Goal: Task Accomplishment & Management: Complete application form

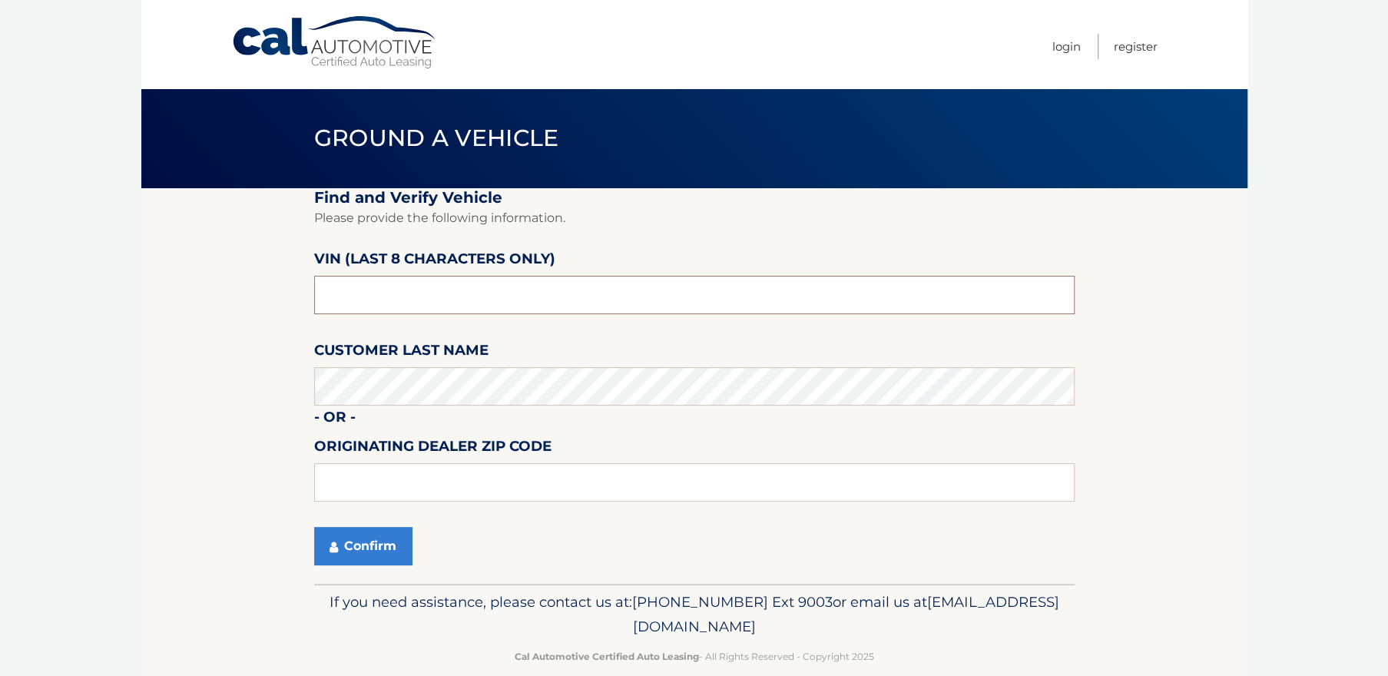
click at [362, 303] on input "text" at bounding box center [694, 295] width 761 height 38
type input "NM103249"
click at [374, 552] on button "Confirm" at bounding box center [363, 546] width 98 height 38
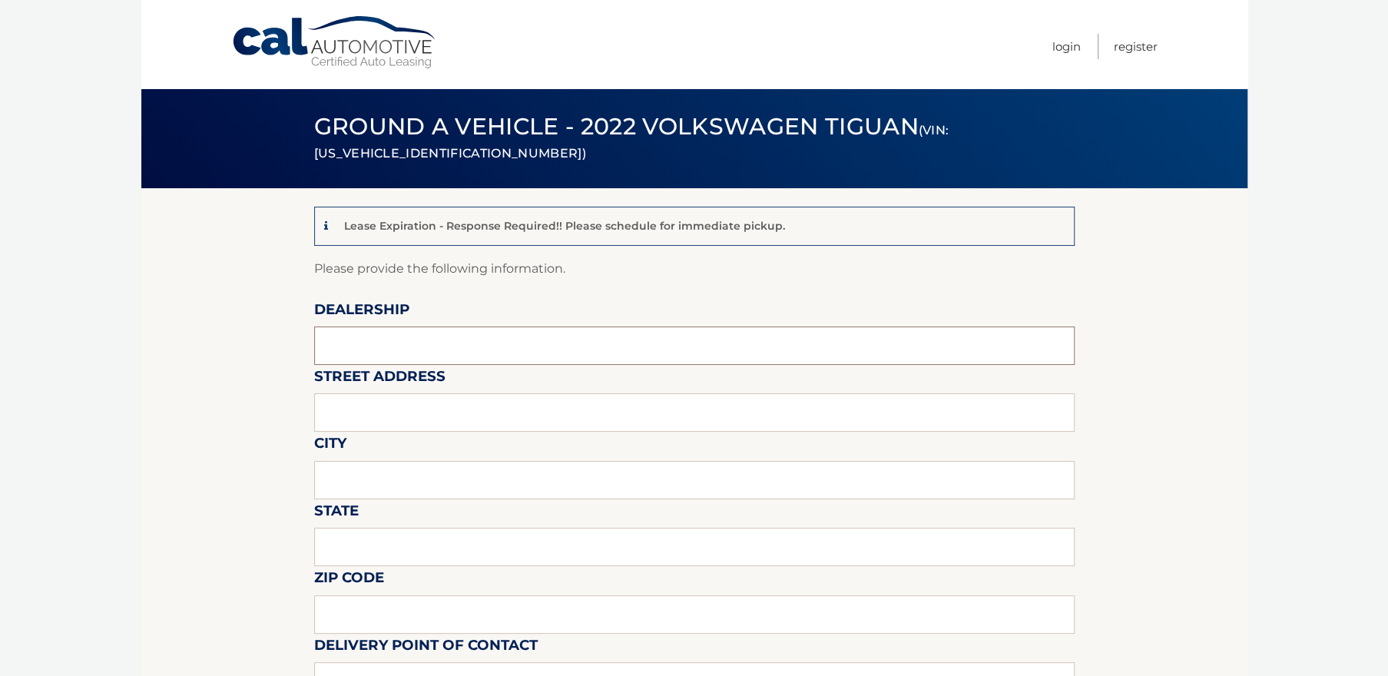
click at [436, 343] on input "text" at bounding box center [694, 346] width 761 height 38
type input "VOLKSWAGEN OF HUNTINGTON"
type input "838 E JERICHO TPKE"
type input "HUNTINGTON STATION"
type input "NEW YORK"
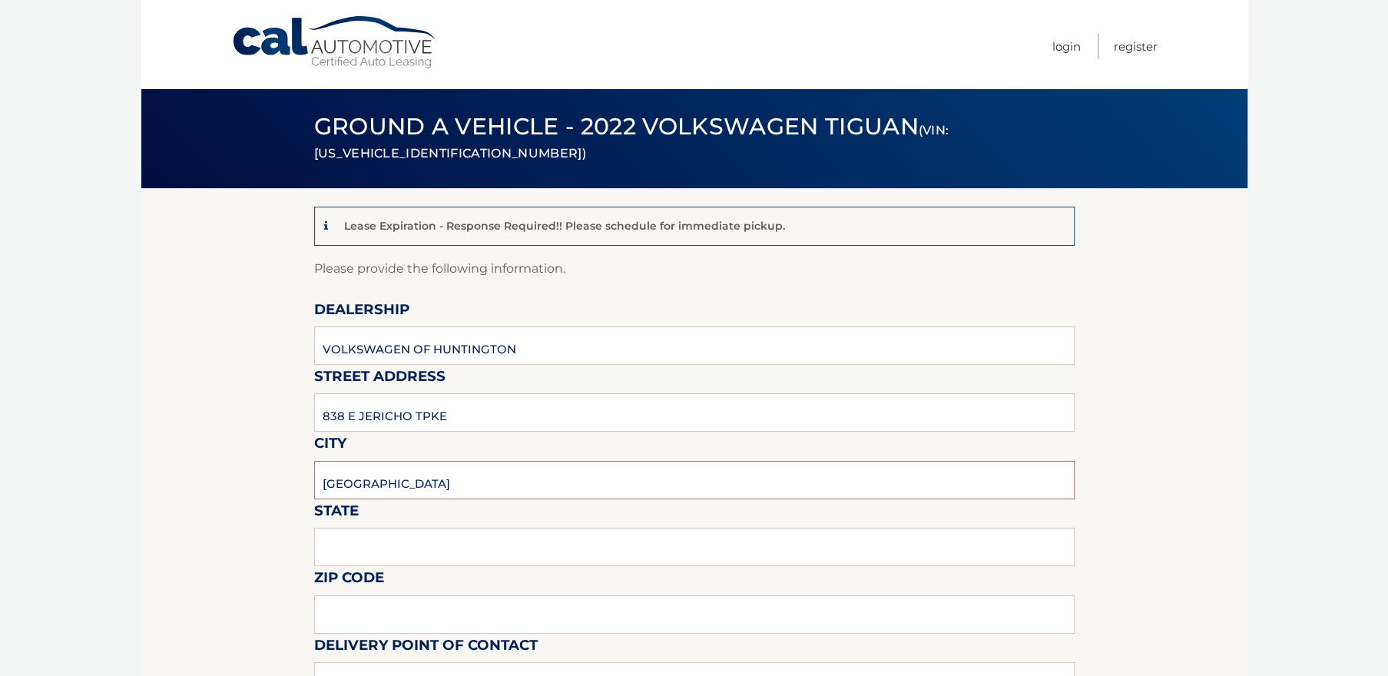
type input "11746"
type input "SHAWN"
type input "6314708111"
type input "[PERSON_NAME][EMAIL_ADDRESS][DOMAIN_NAME]"
type input "[PERSON_NAME]"
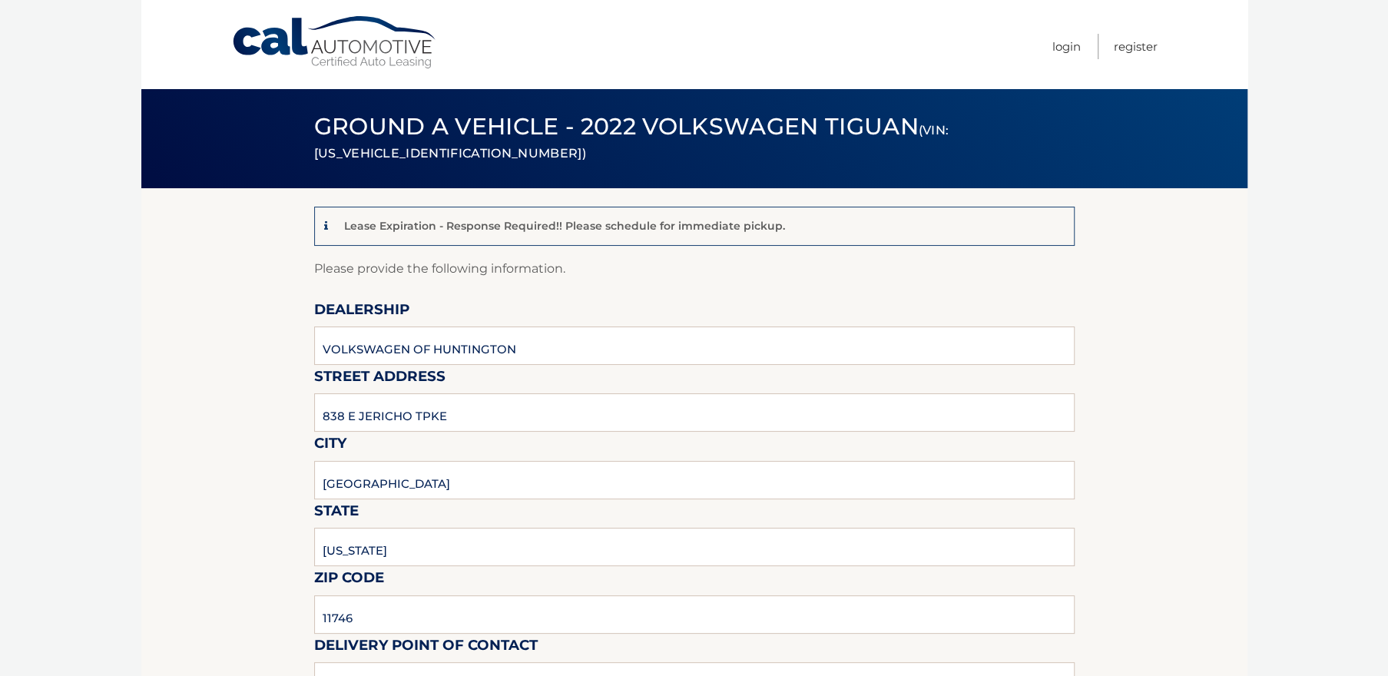
type input "6314708107"
type input "[EMAIL_ADDRESS][DOMAIN_NAME]"
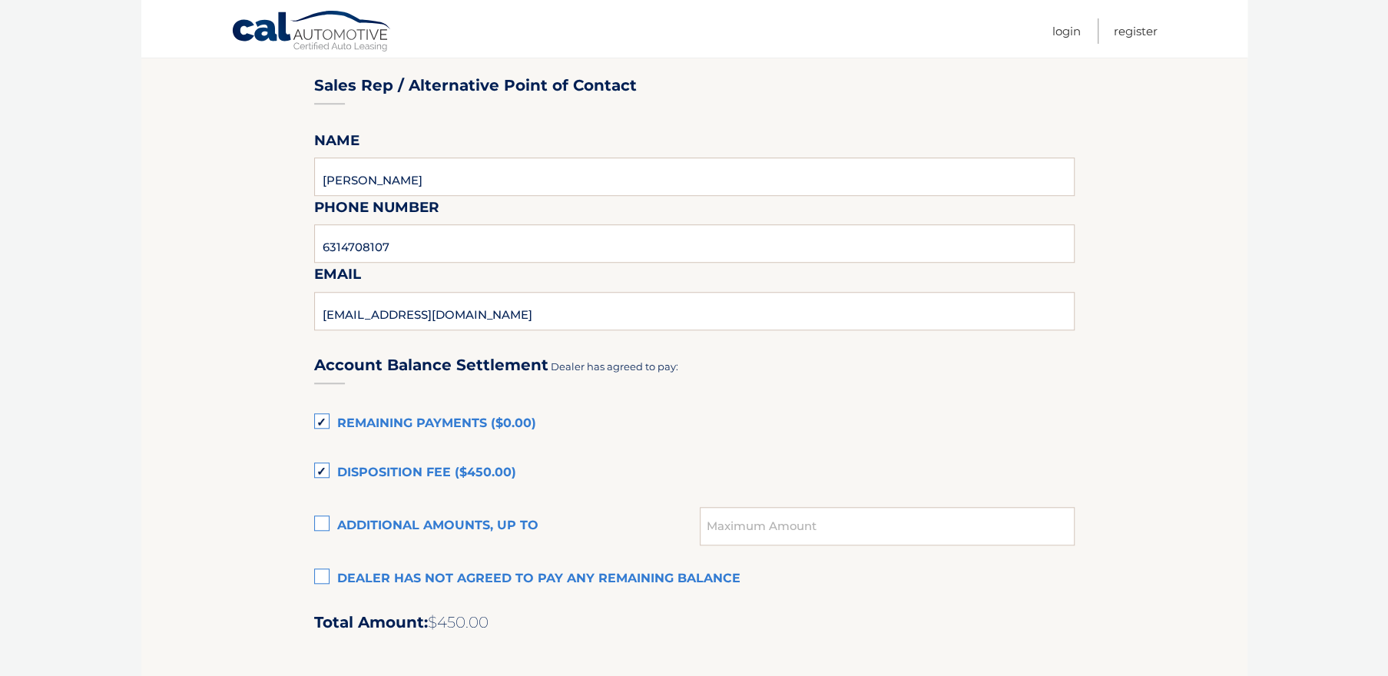
scroll to position [804, 0]
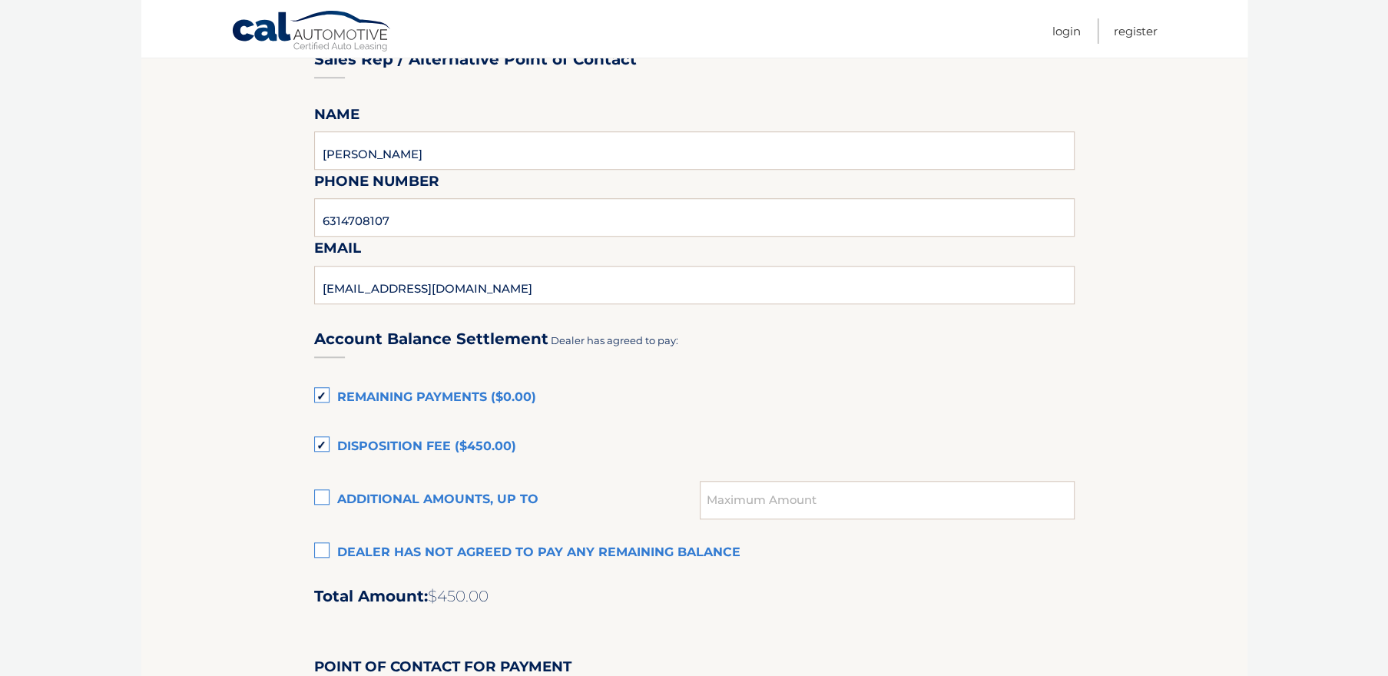
click at [321, 543] on label "Dealer has not agreed to pay any remaining balance" at bounding box center [694, 553] width 761 height 31
click at [0, 0] on input "Dealer has not agreed to pay any remaining balance" at bounding box center [0, 0] width 0 height 0
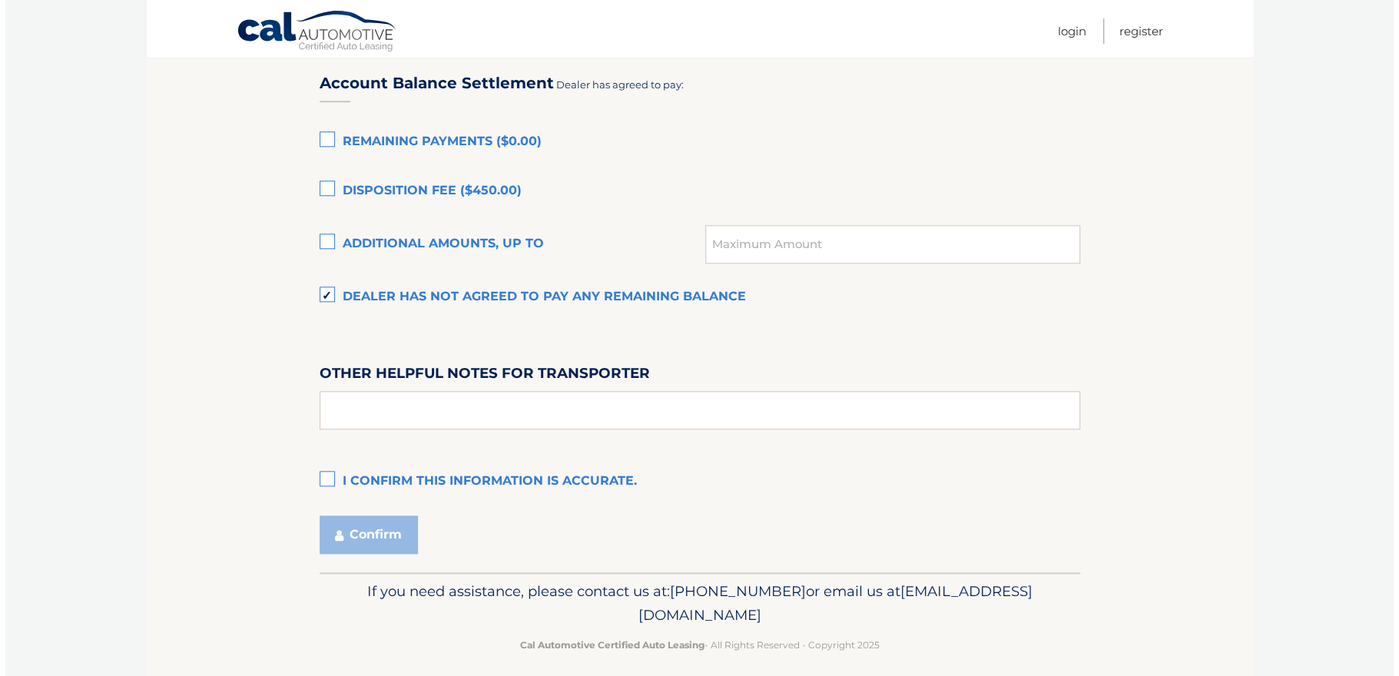
scroll to position [1072, 0]
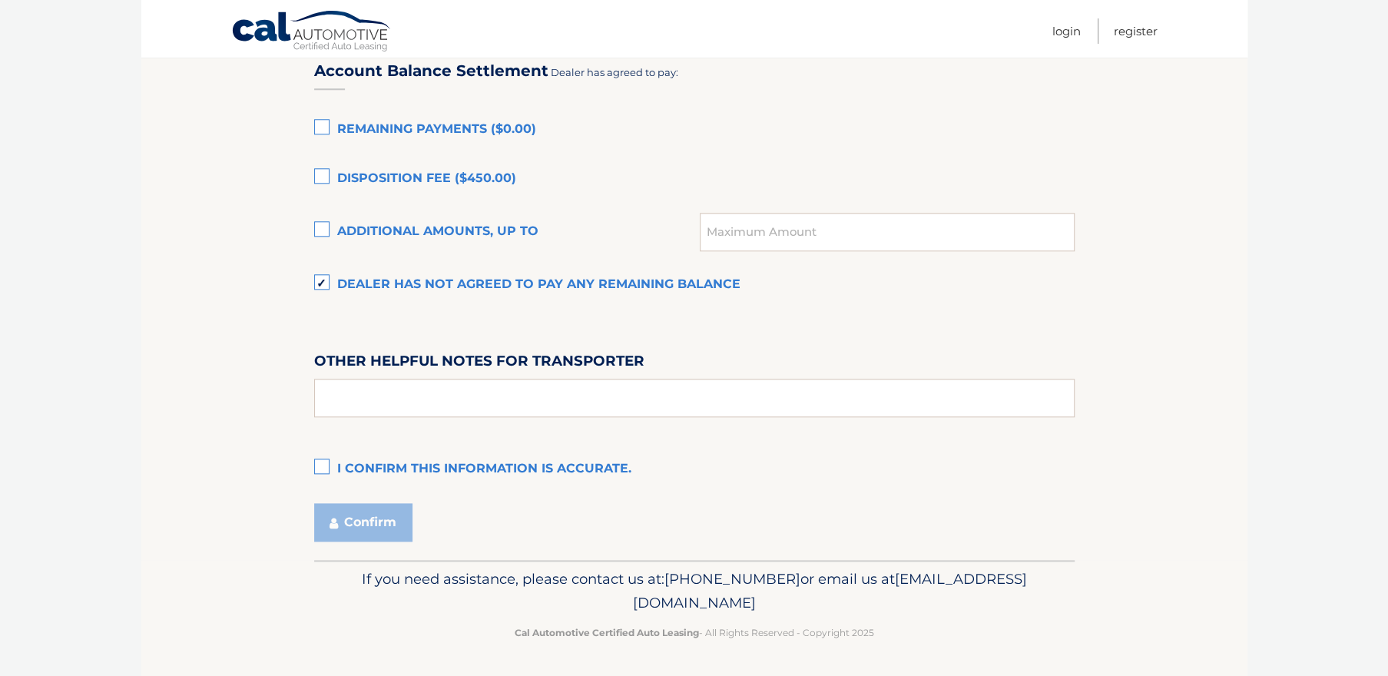
click at [320, 469] on label "I confirm this information is accurate." at bounding box center [694, 469] width 761 height 31
click at [0, 0] on input "I confirm this information is accurate." at bounding box center [0, 0] width 0 height 0
click at [347, 523] on button "Confirm" at bounding box center [363, 522] width 98 height 38
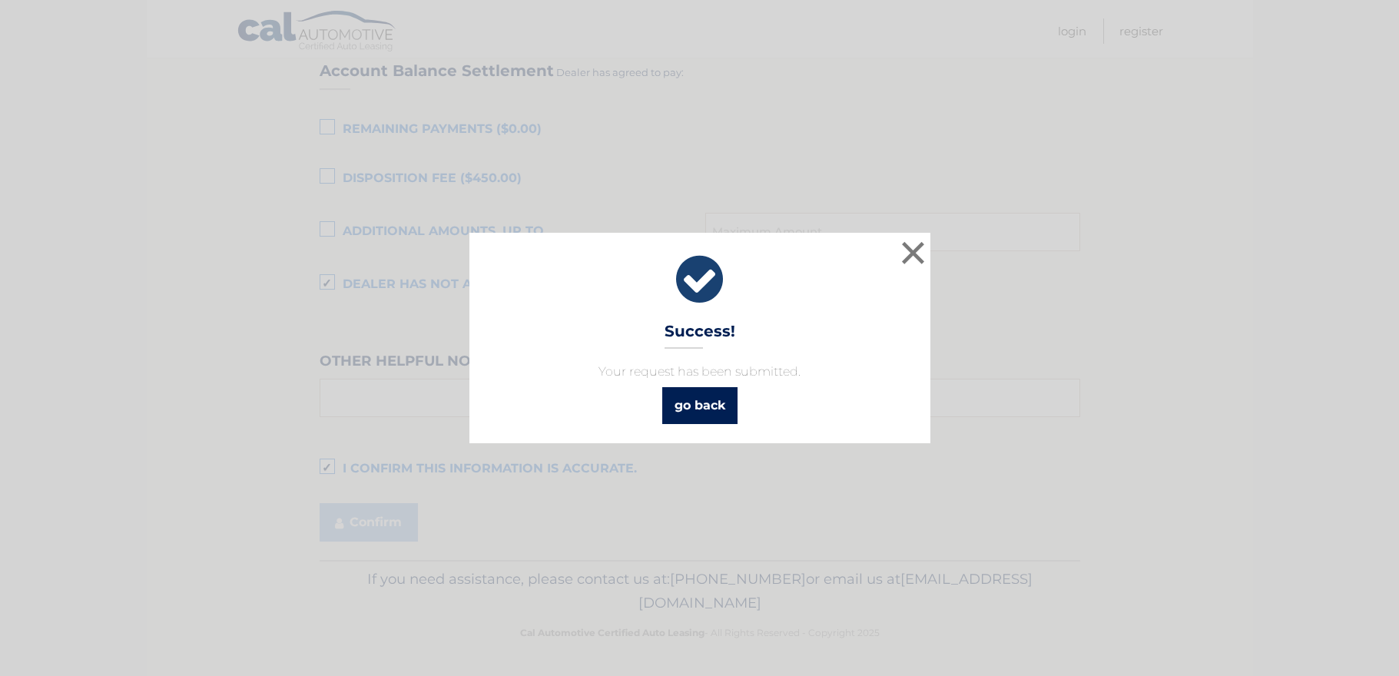
click at [708, 408] on link "go back" at bounding box center [699, 405] width 75 height 37
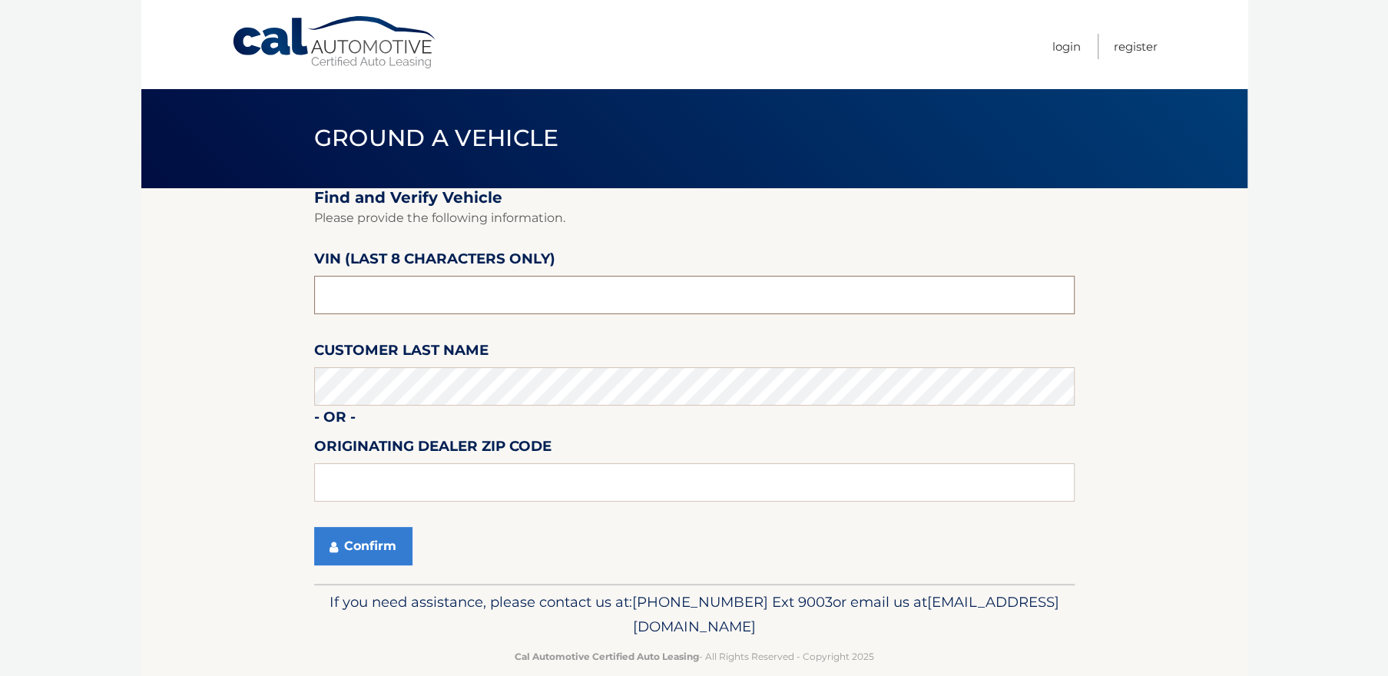
click at [337, 294] on input "text" at bounding box center [694, 295] width 761 height 38
type input "NC548856"
click at [377, 539] on button "Confirm" at bounding box center [363, 546] width 98 height 38
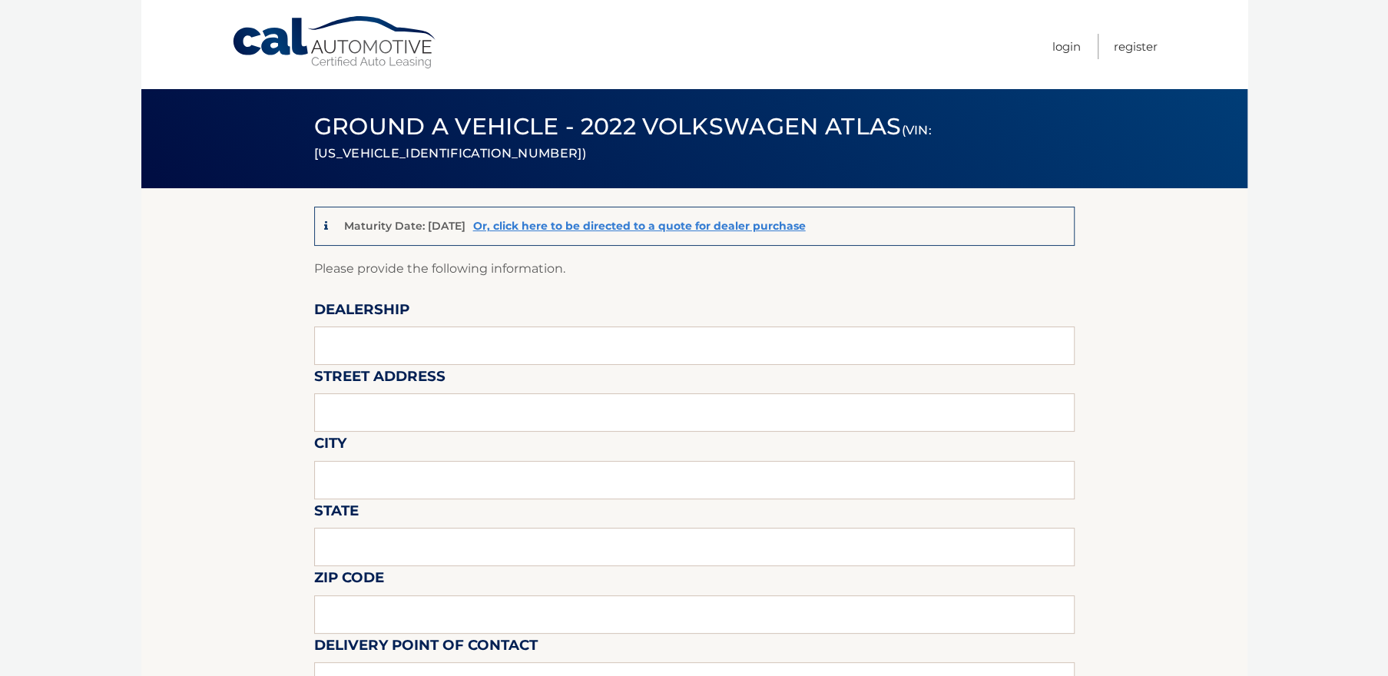
scroll to position [73, 0]
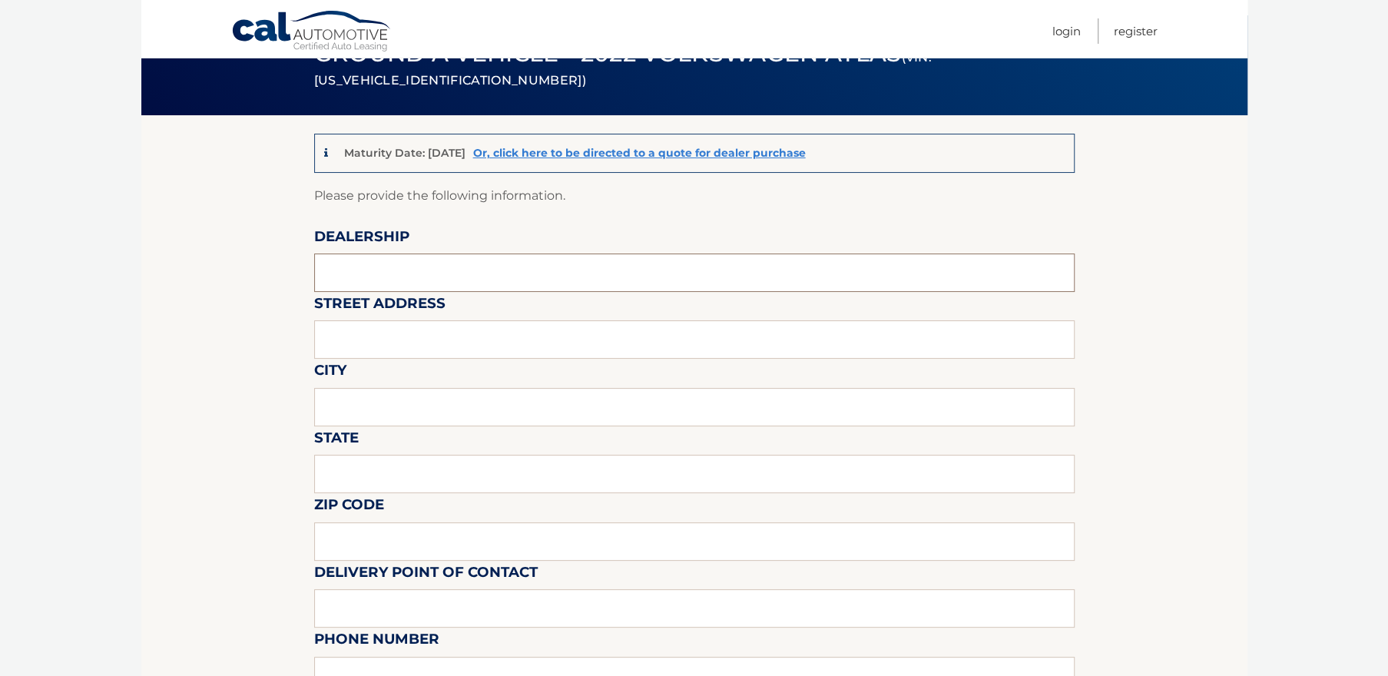
click at [371, 266] on input "text" at bounding box center [694, 273] width 761 height 38
type input "VOLKSWAGEN OF HUNTINGTON"
type input "838 E JERICHO TPKE"
type input "[GEOGRAPHIC_DATA]"
type input "[US_STATE]"
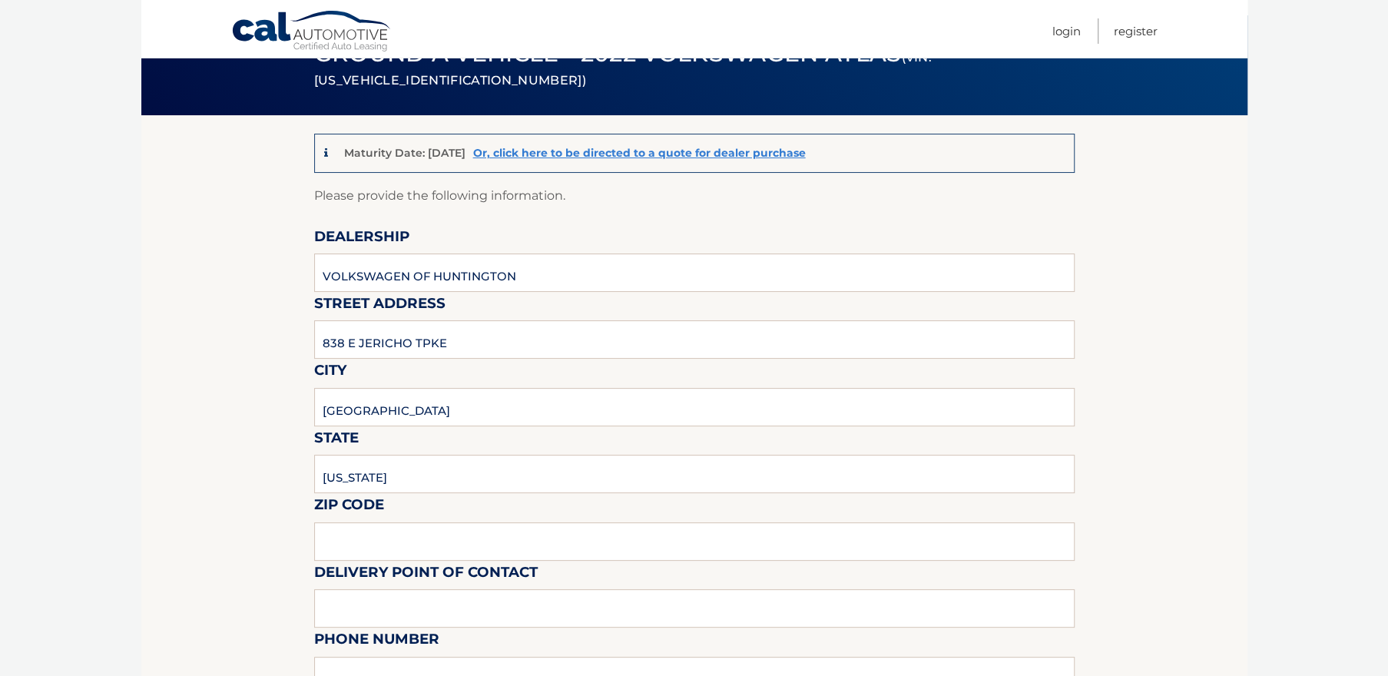
type input "11746"
type input "[PERSON_NAME]"
type input "6314708111"
type input "[PERSON_NAME][EMAIL_ADDRESS][DOMAIN_NAME]"
type input "[PERSON_NAME]"
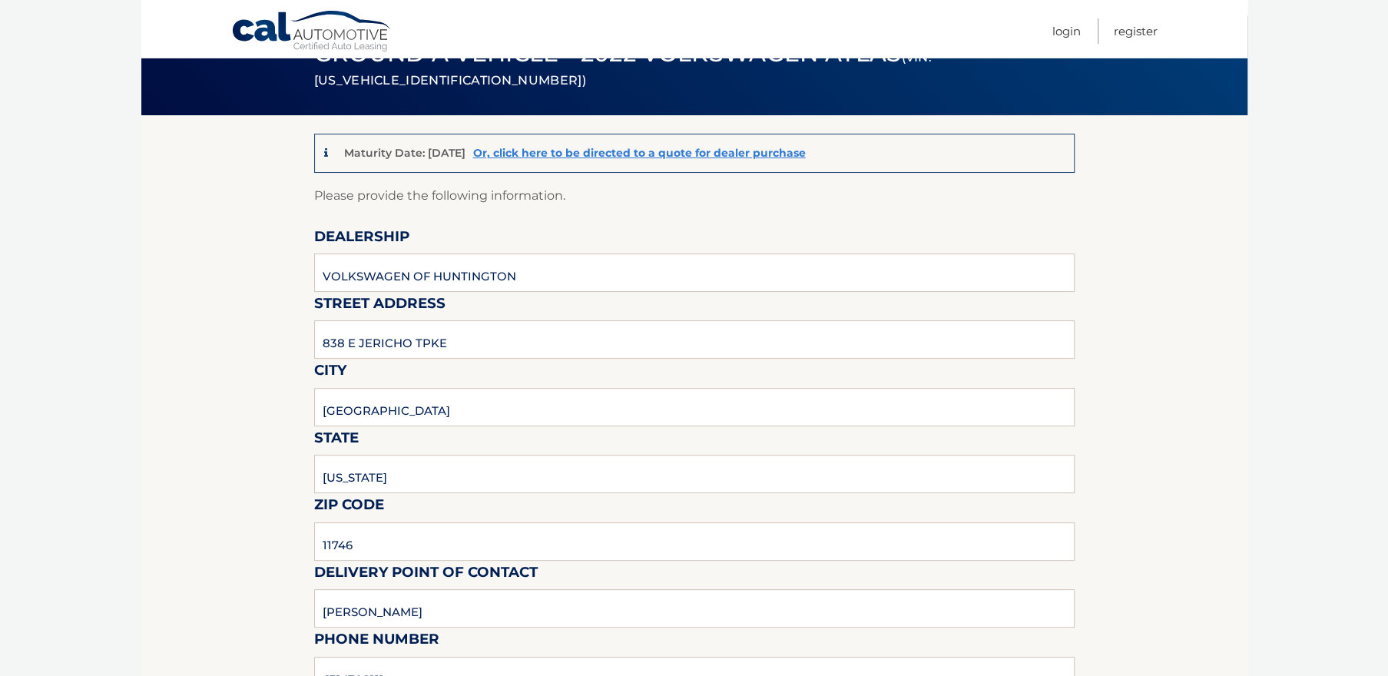
type input "6314708107"
type input "[EMAIL_ADDRESS][DOMAIN_NAME]"
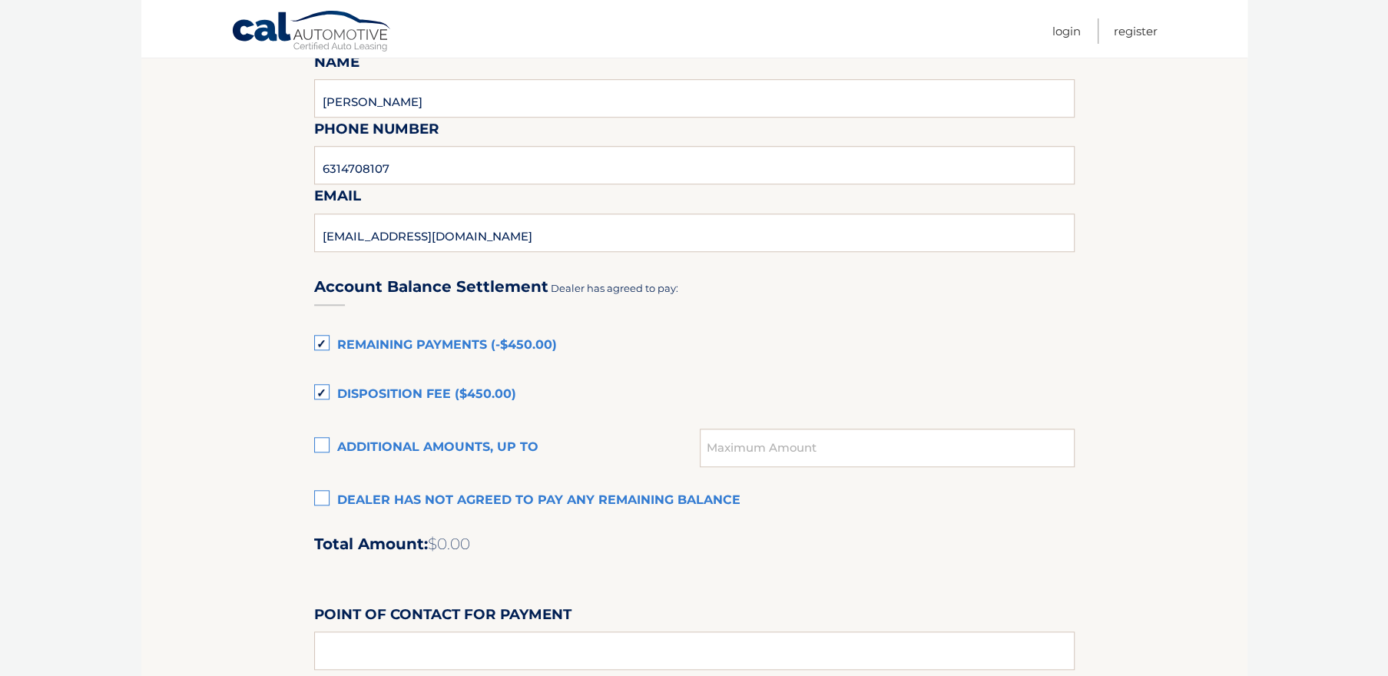
scroll to position [877, 0]
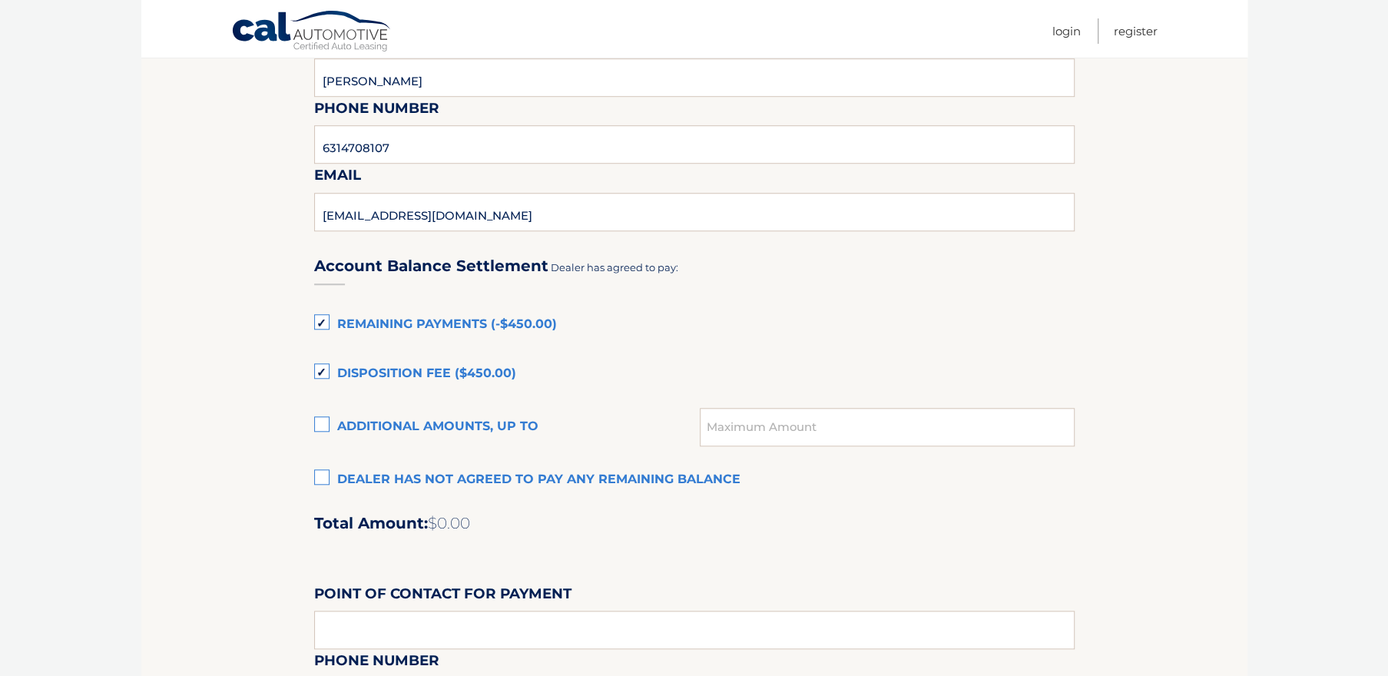
click at [320, 476] on label "Dealer has not agreed to pay any remaining balance" at bounding box center [694, 480] width 761 height 31
click at [0, 0] on input "Dealer has not agreed to pay any remaining balance" at bounding box center [0, 0] width 0 height 0
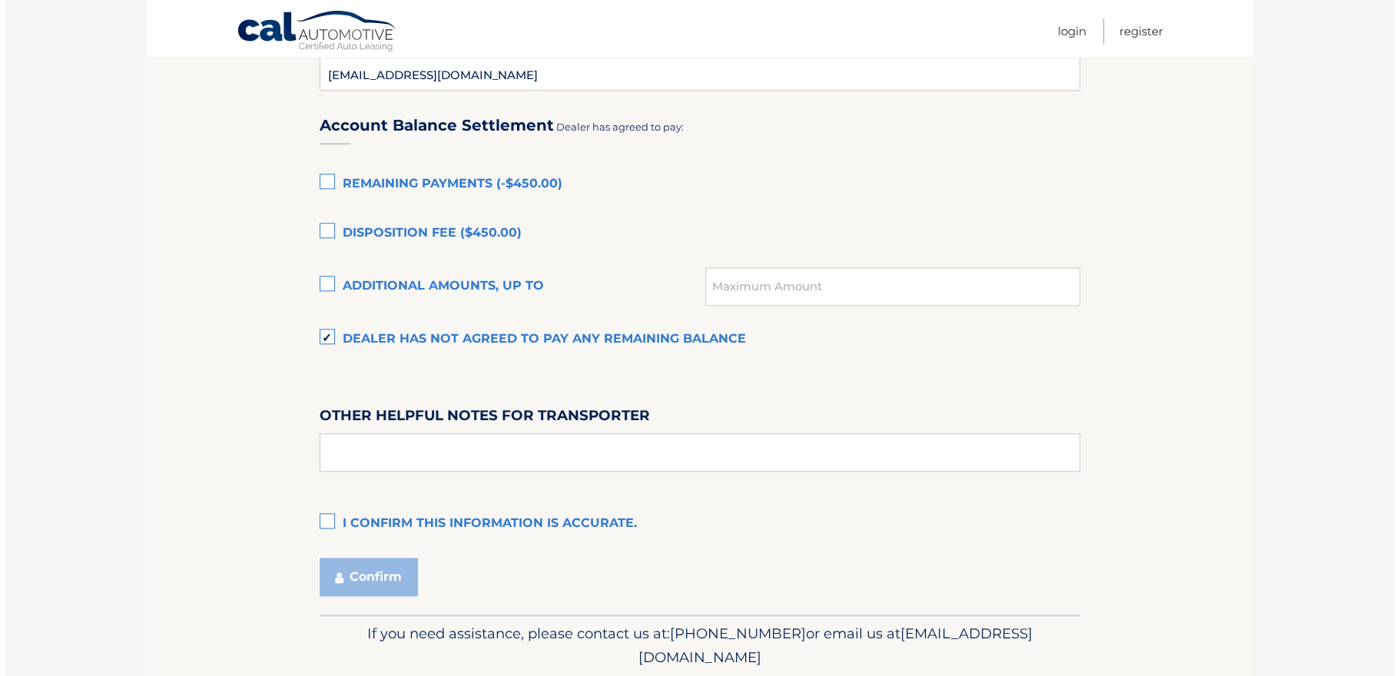
scroll to position [1072, 0]
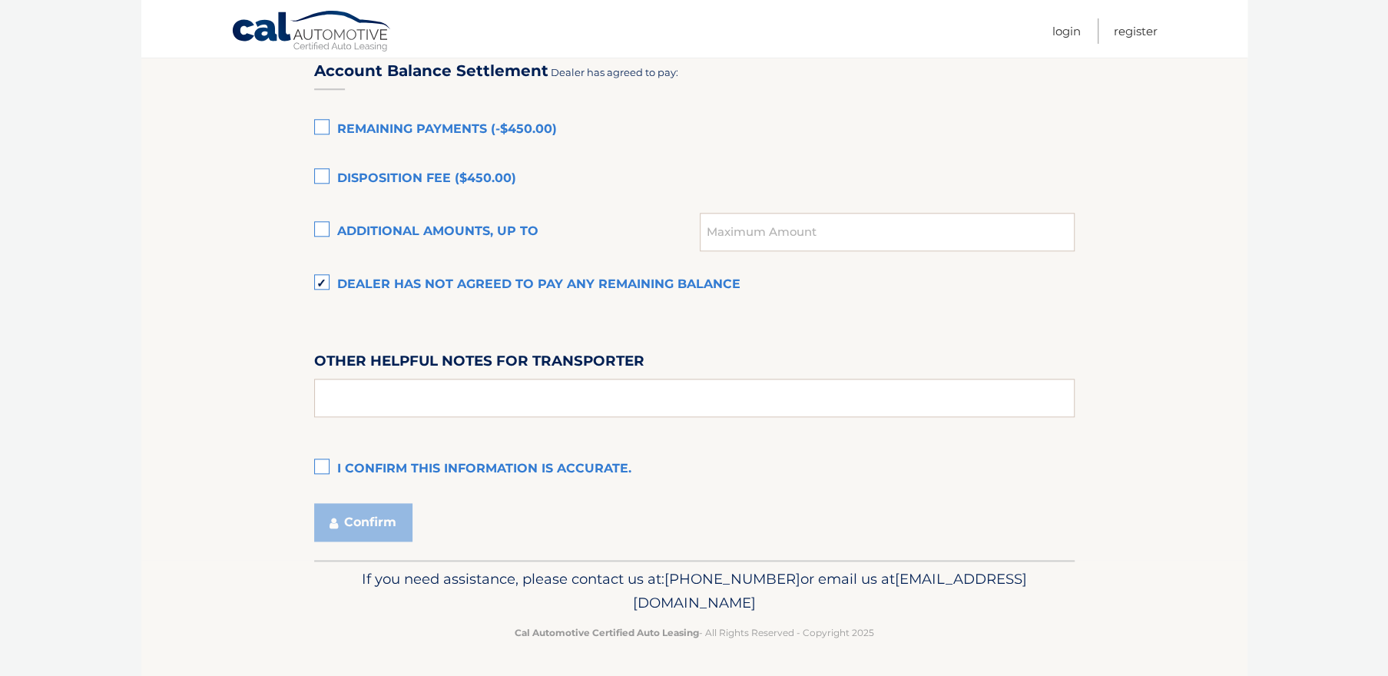
click at [324, 468] on label "I confirm this information is accurate." at bounding box center [694, 469] width 761 height 31
click at [0, 0] on input "I confirm this information is accurate." at bounding box center [0, 0] width 0 height 0
click at [346, 515] on button "Confirm" at bounding box center [363, 522] width 98 height 38
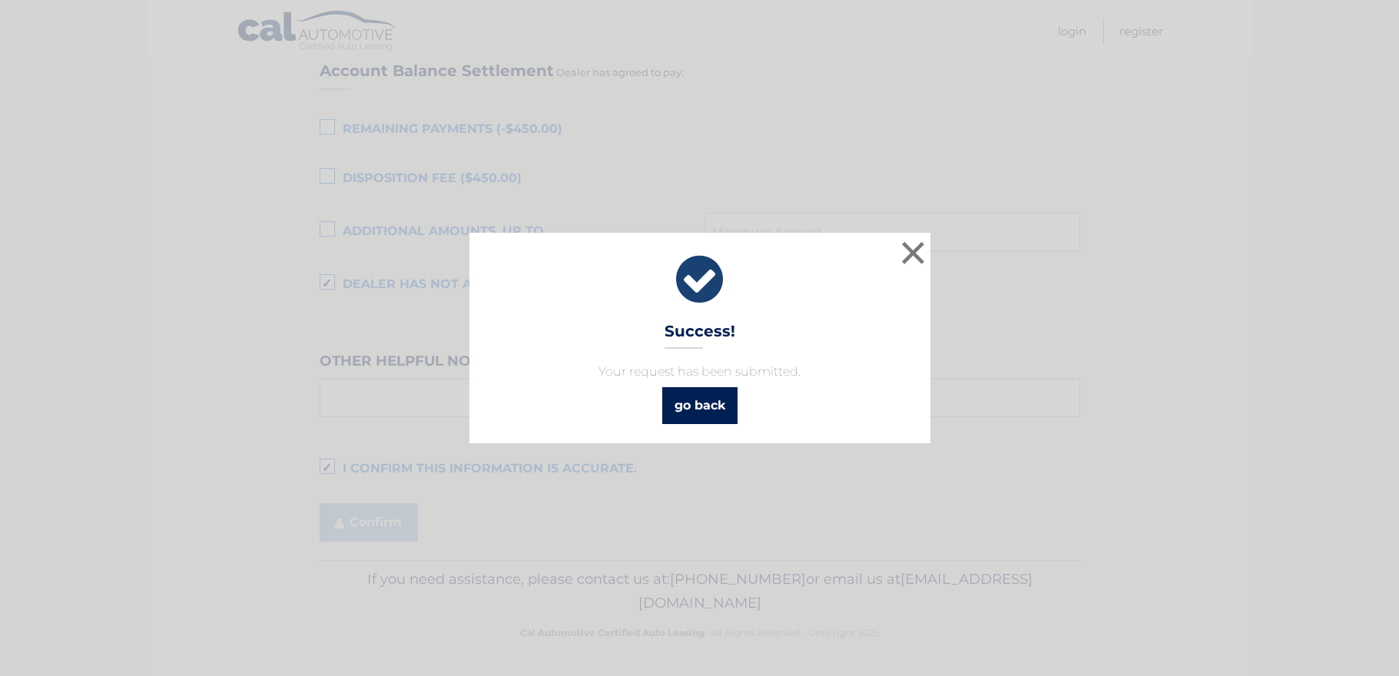
click at [702, 409] on link "go back" at bounding box center [699, 405] width 75 height 37
